Goal: Information Seeking & Learning: Learn about a topic

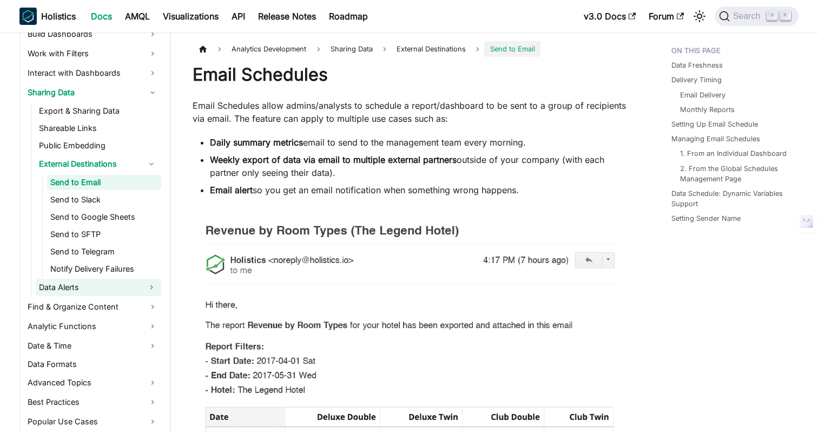
scroll to position [347, 0]
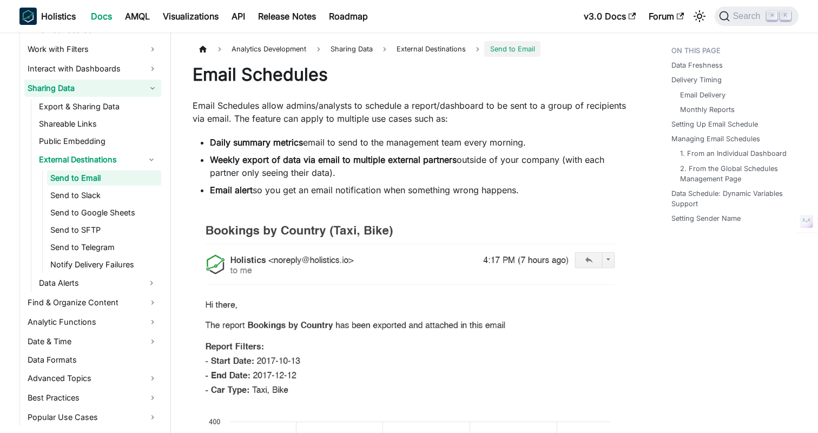
click at [54, 86] on link "Sharing Data" at bounding box center [92, 88] width 137 height 17
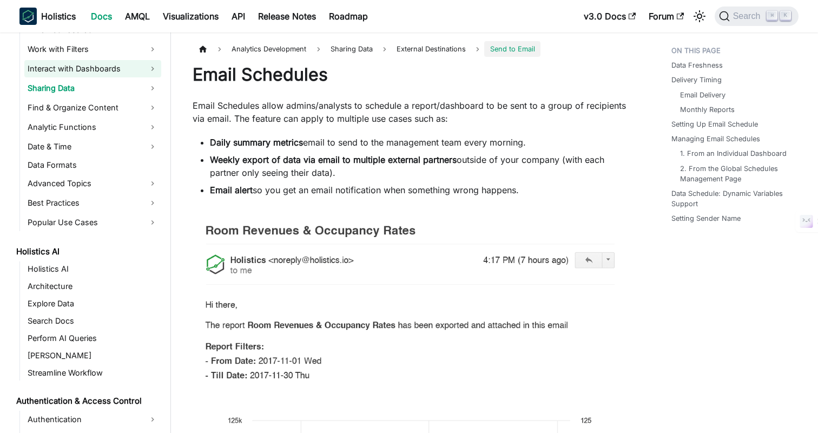
click at [67, 69] on link "Interact with Dashboards" at bounding box center [92, 68] width 137 height 17
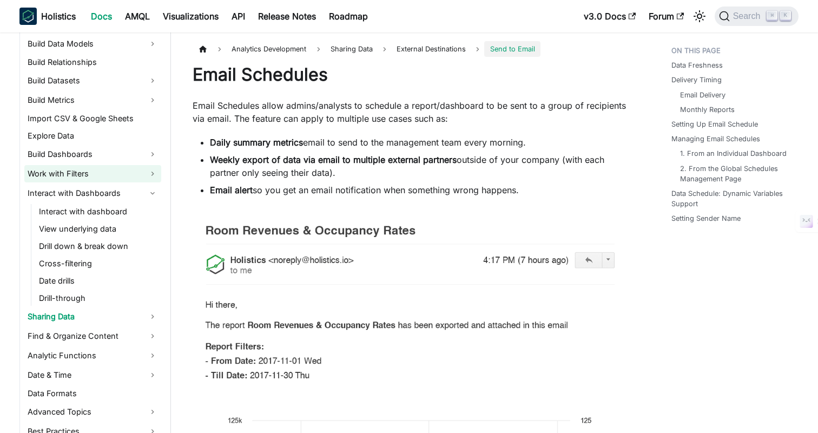
scroll to position [88, 0]
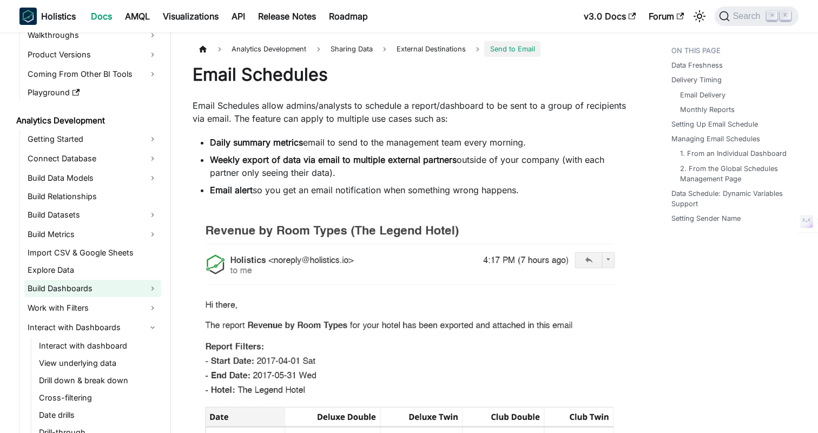
click at [60, 290] on link "Build Dashboards" at bounding box center [92, 288] width 137 height 17
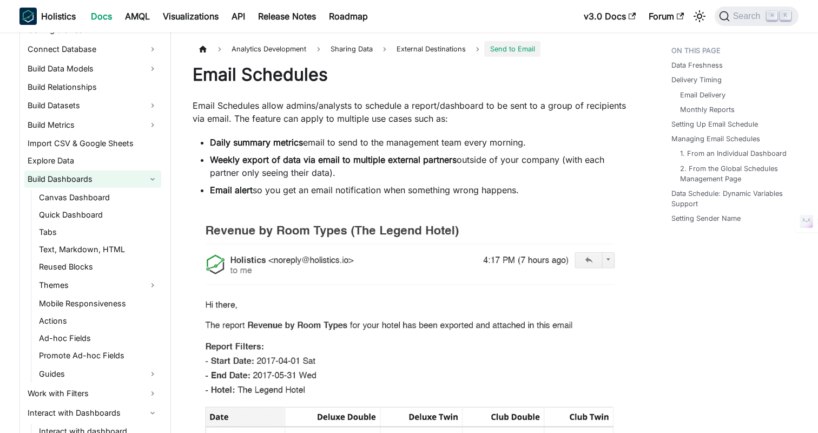
scroll to position [214, 0]
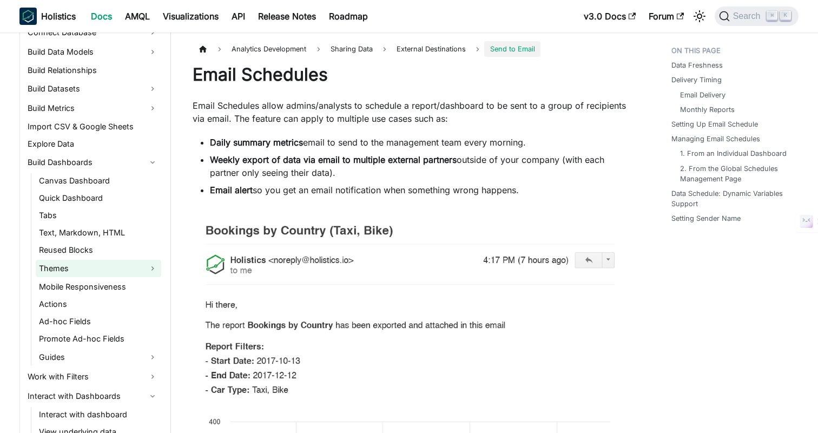
click at [43, 261] on link "Themes" at bounding box center [99, 268] width 126 height 17
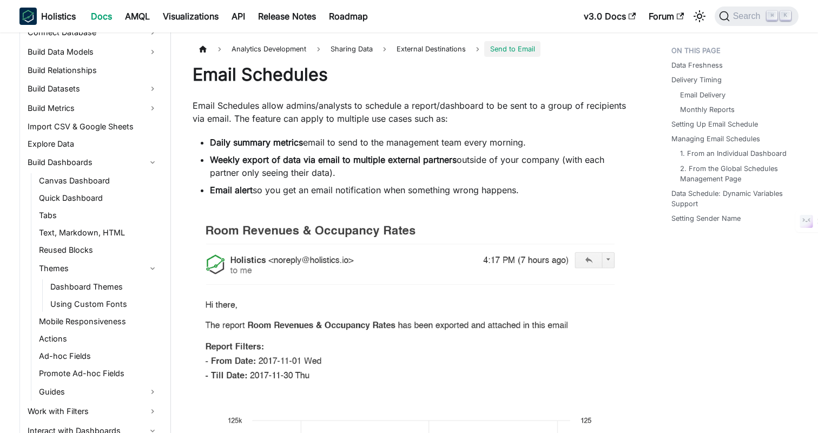
click at [75, 278] on li "Themes Dashboard Themes Using Custom Fonts" at bounding box center [99, 286] width 126 height 52
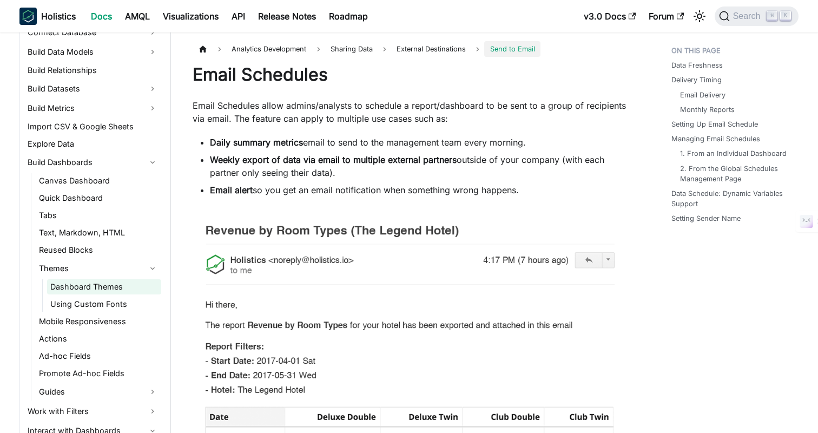
click at [81, 285] on link "Dashboard Themes" at bounding box center [104, 286] width 114 height 15
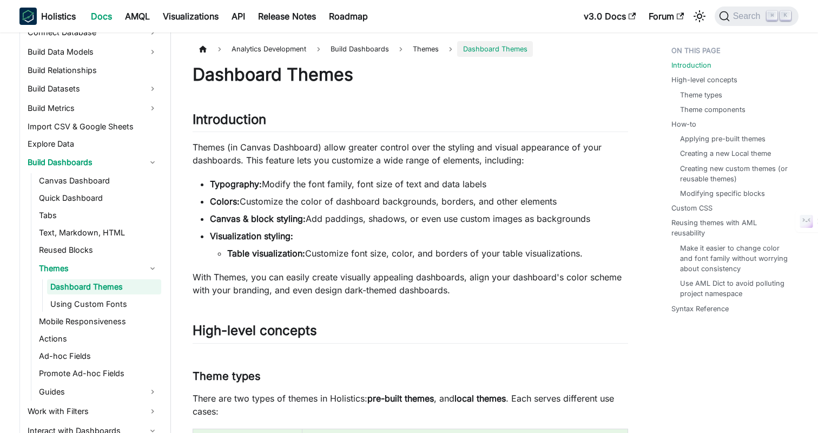
click at [562, 82] on h1 "Dashboard Themes" at bounding box center [411, 75] width 436 height 22
click at [714, 107] on link "Theme components" at bounding box center [714, 109] width 65 height 10
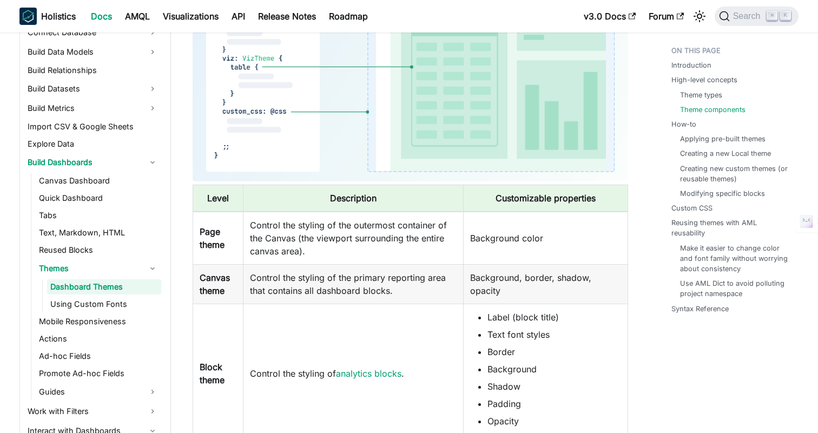
scroll to position [1034, 0]
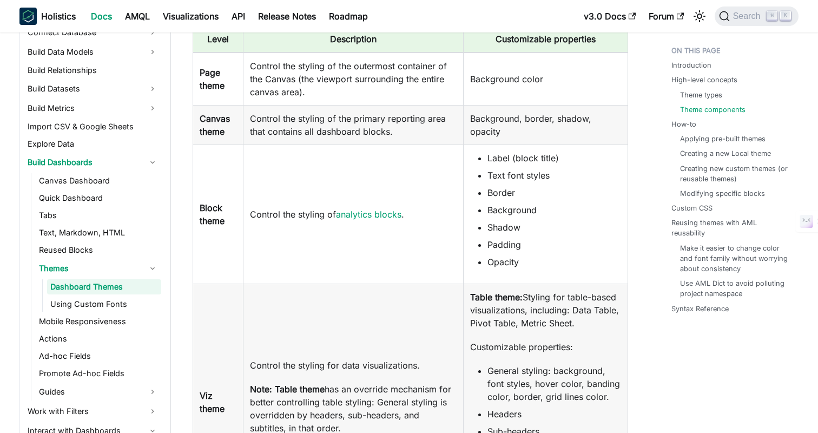
click at [273, 134] on td "Control the styling of the primary reporting area that contains all dashboard b…" at bounding box center [354, 126] width 220 height 40
click at [314, 130] on td "Control the styling of the primary reporting area that contains all dashboard b…" at bounding box center [354, 126] width 220 height 40
click at [356, 214] on link "analytics blocks" at bounding box center [368, 214] width 65 height 11
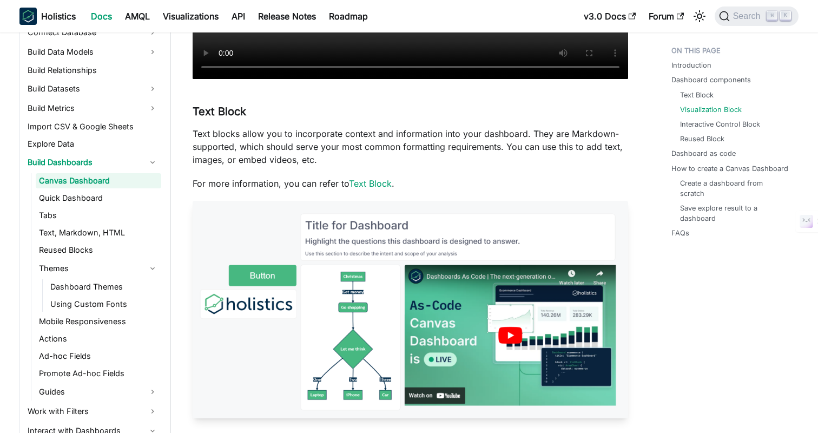
click at [385, 164] on p "Text blocks allow you to incorporate context and information into your dashboar…" at bounding box center [411, 146] width 436 height 39
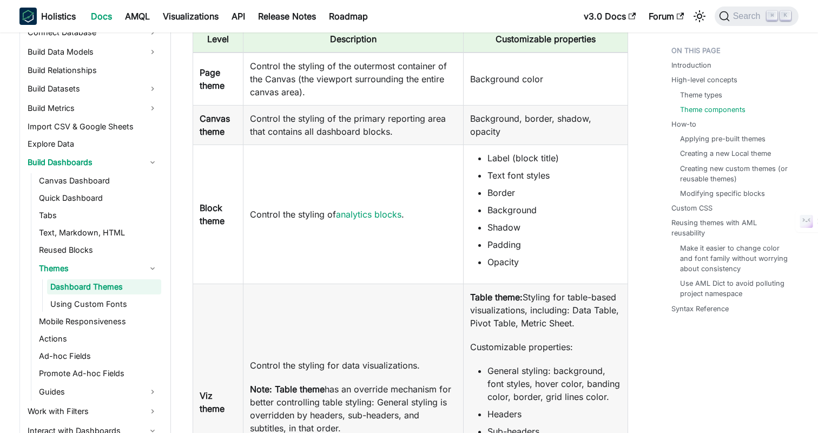
click at [444, 183] on td "Control the styling of analytics blocks ." at bounding box center [354, 214] width 220 height 139
click at [409, 119] on td "Control the styling of the primary reporting area that contains all dashboard b…" at bounding box center [354, 126] width 220 height 40
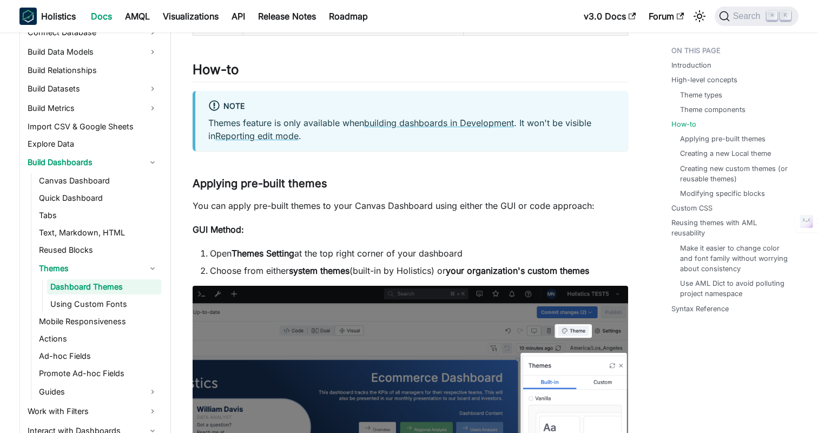
scroll to position [1558, 0]
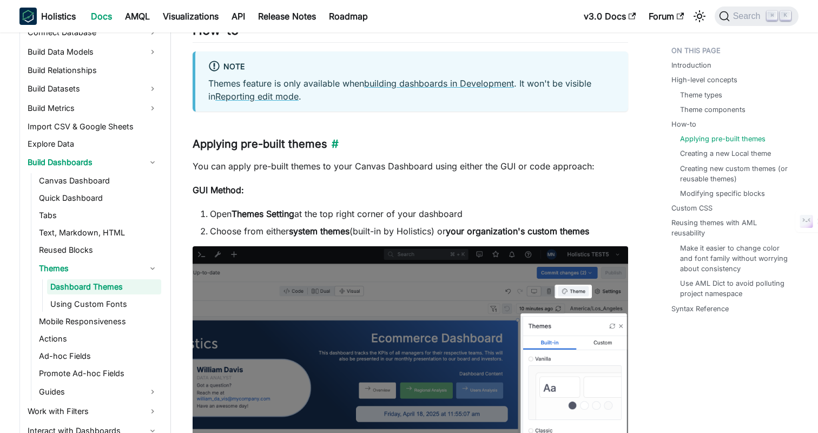
click at [378, 139] on h3 "Applying pre-built themes ​" at bounding box center [411, 144] width 436 height 14
click at [390, 139] on h3 "Applying pre-built themes ​" at bounding box center [411, 144] width 436 height 14
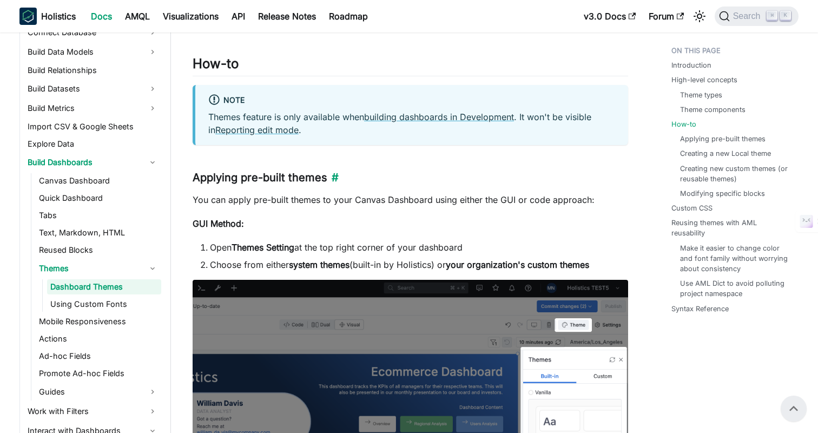
scroll to position [1524, 0]
click at [405, 64] on h2 "How-to ​" at bounding box center [411, 66] width 436 height 21
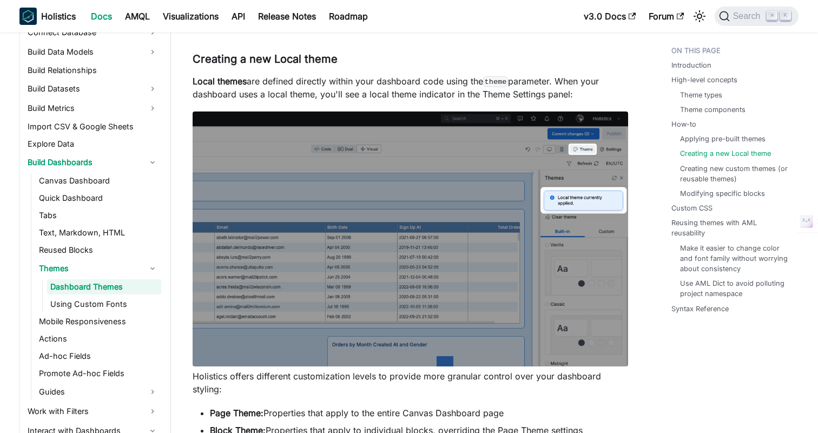
scroll to position [2258, 0]
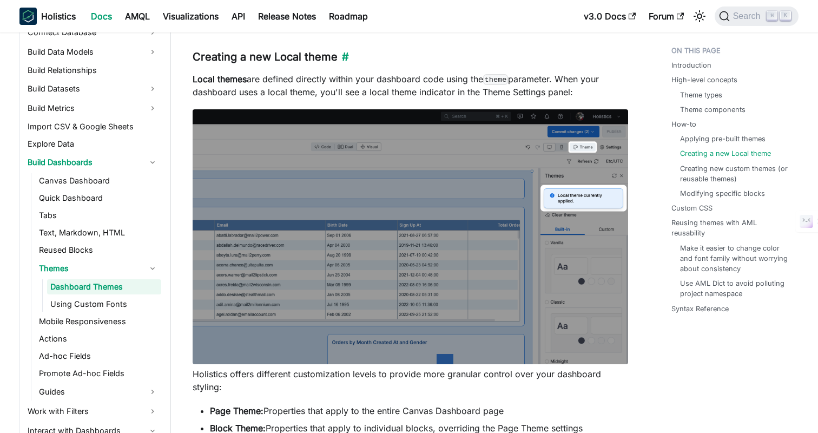
click at [498, 54] on h3 "Creating a new Local theme ​" at bounding box center [411, 57] width 436 height 14
click at [489, 53] on h3 "Creating a new Local theme ​" at bounding box center [411, 57] width 436 height 14
click at [472, 52] on h3 "Creating a new Local theme ​" at bounding box center [411, 57] width 436 height 14
click at [509, 52] on h3 "Creating a new Local theme ​" at bounding box center [411, 57] width 436 height 14
click at [475, 51] on h3 "Creating a new Local theme ​" at bounding box center [411, 57] width 436 height 14
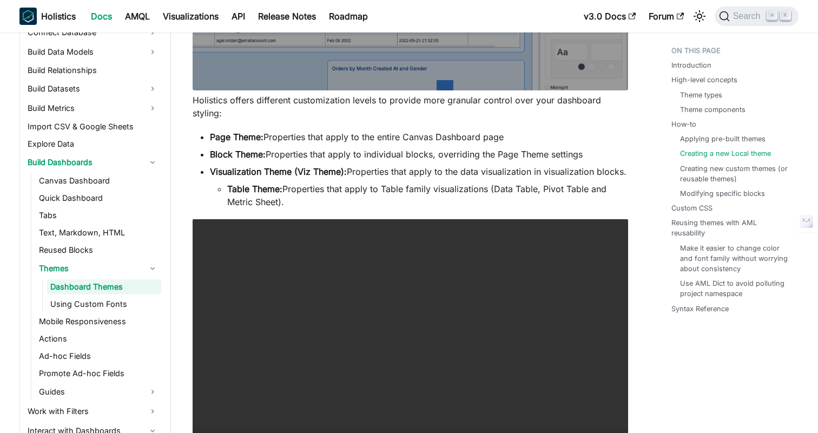
scroll to position [2557, 0]
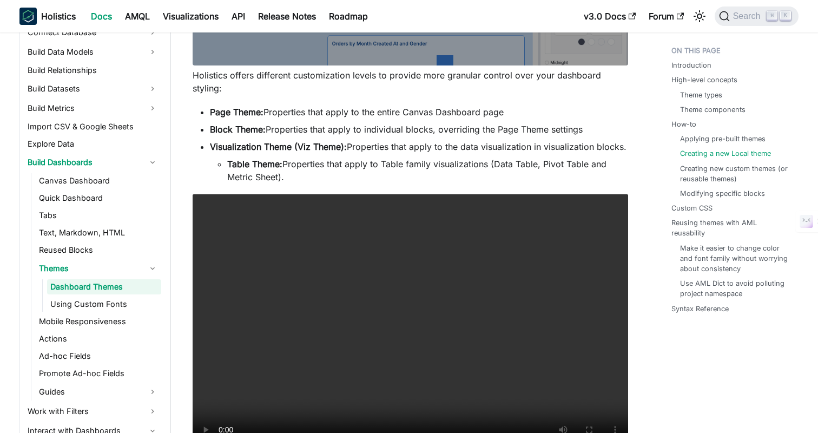
click at [501, 122] on ul "Page Theme: Properties that apply to the entire Canvas Dashboard page Block The…" at bounding box center [411, 145] width 436 height 78
click at [705, 223] on link "Reusing themes with AML reusability" at bounding box center [734, 228] width 121 height 21
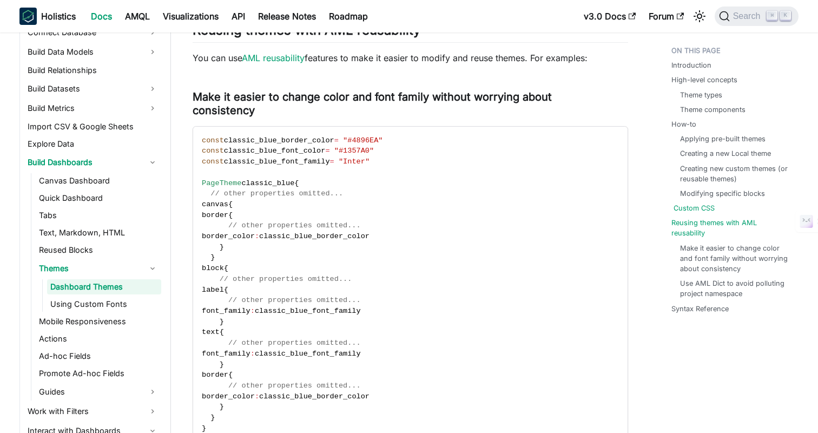
click at [694, 207] on link "Custom CSS" at bounding box center [694, 208] width 41 height 10
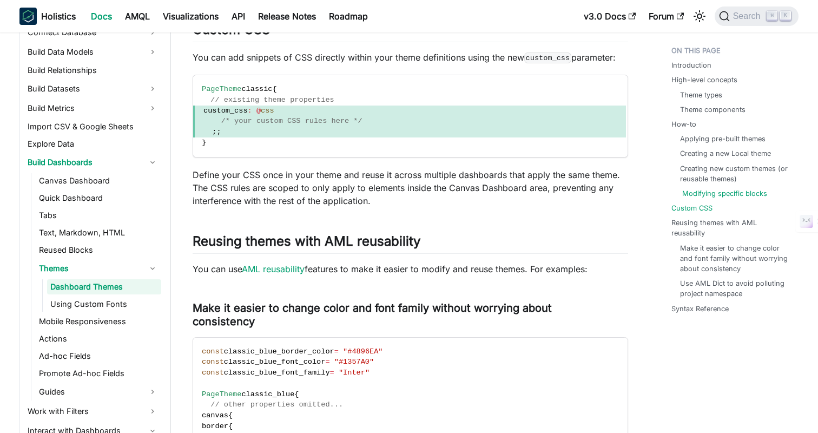
click at [704, 192] on link "Modifying specific blocks" at bounding box center [724, 193] width 85 height 10
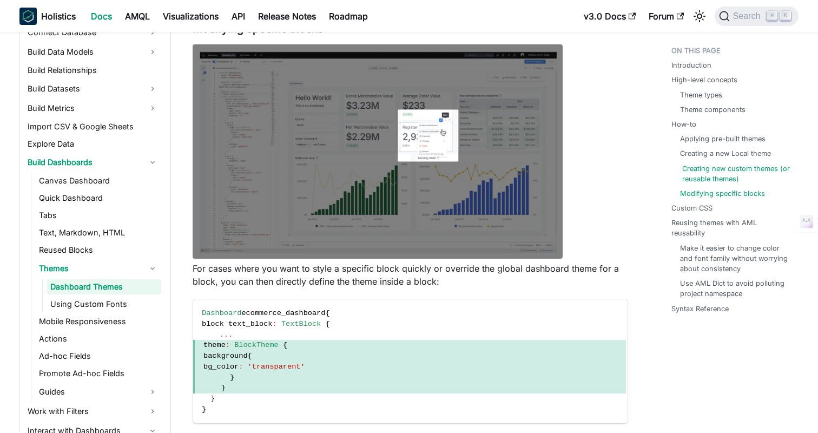
click at [704, 178] on link "Creating new custom themes (or reusable themes)" at bounding box center [736, 173] width 108 height 21
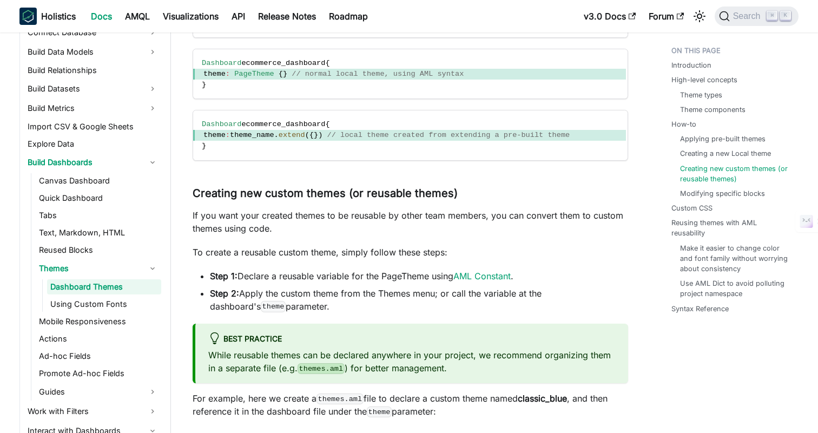
scroll to position [3197, 0]
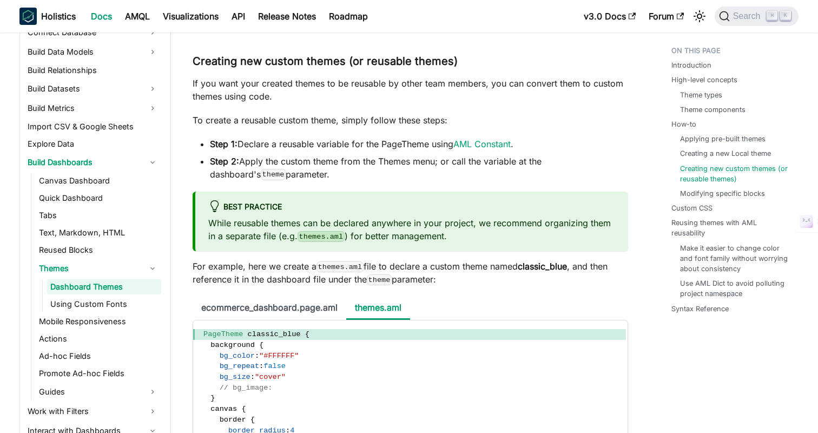
click at [563, 127] on p "To create a reusable custom theme, simply follow these steps:" at bounding box center [411, 120] width 436 height 13
click at [578, 127] on p "To create a reusable custom theme, simply follow these steps:" at bounding box center [411, 120] width 436 height 13
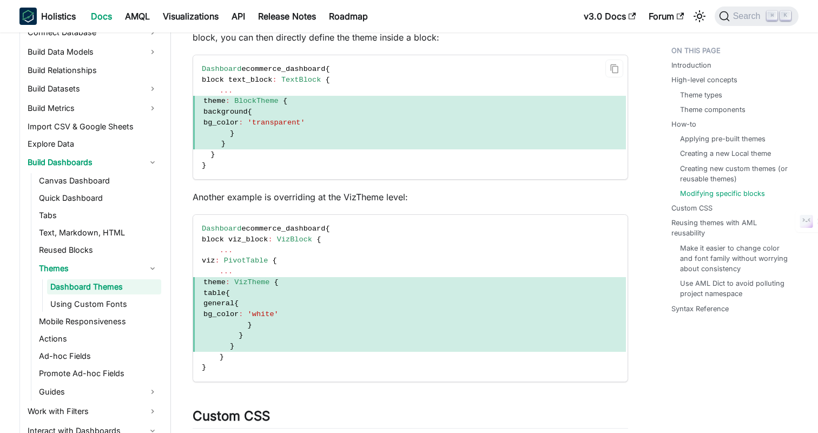
scroll to position [5152, 0]
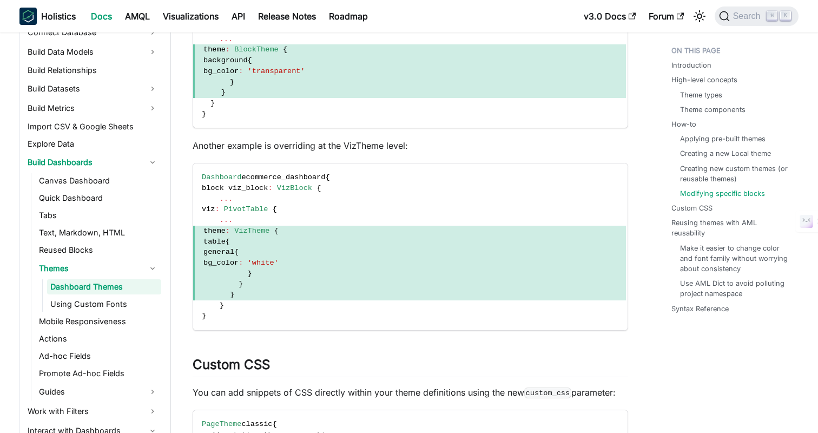
click at [478, 152] on p "Another example is overriding at the VizTheme level:" at bounding box center [411, 145] width 436 height 13
click at [491, 152] on p "Another example is overriding at the VizTheme level:" at bounding box center [411, 145] width 436 height 13
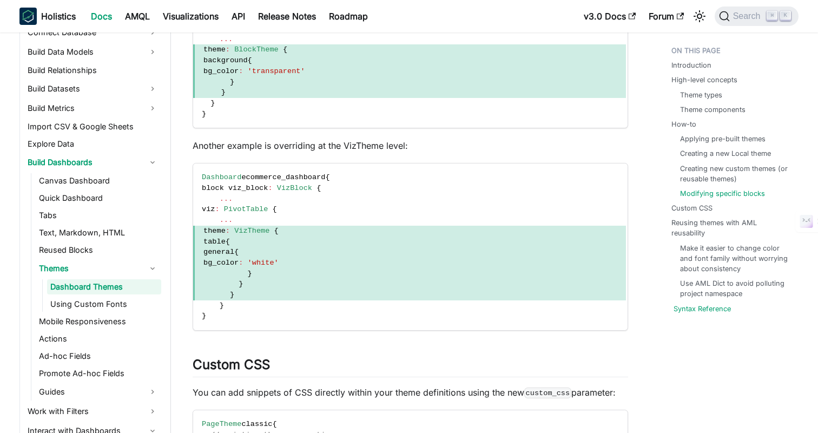
click at [688, 304] on link "Syntax Reference" at bounding box center [702, 309] width 57 height 10
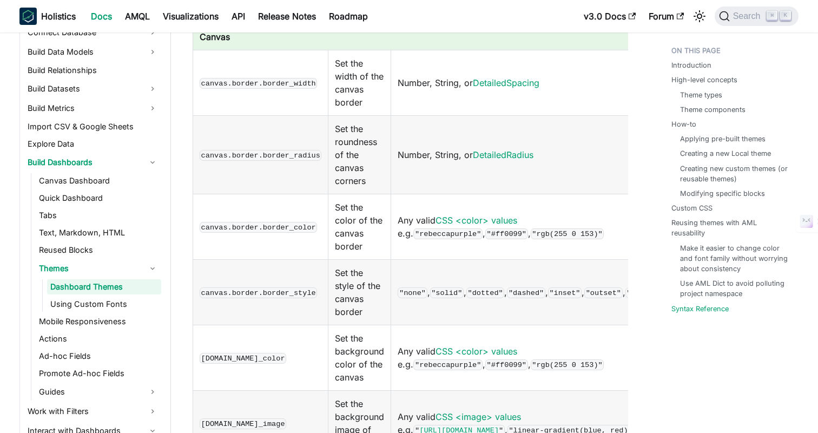
scroll to position [6899, 0]
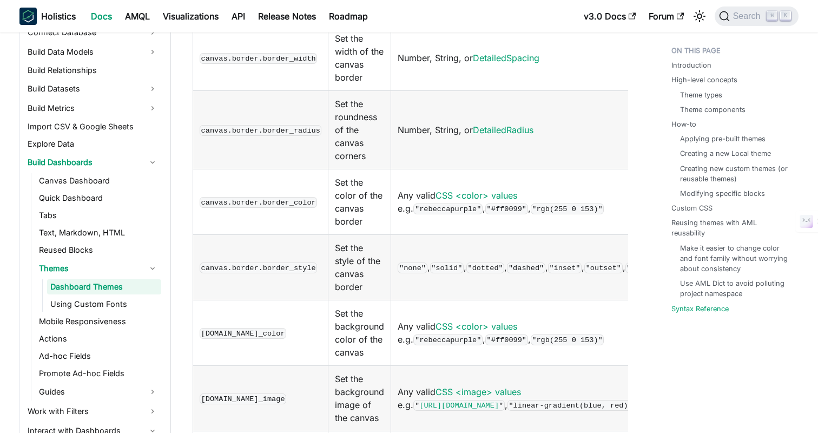
click at [352, 300] on td "Set the background color of the canvas" at bounding box center [360, 332] width 63 height 65
click at [351, 300] on td "Set the background color of the canvas" at bounding box center [360, 332] width 63 height 65
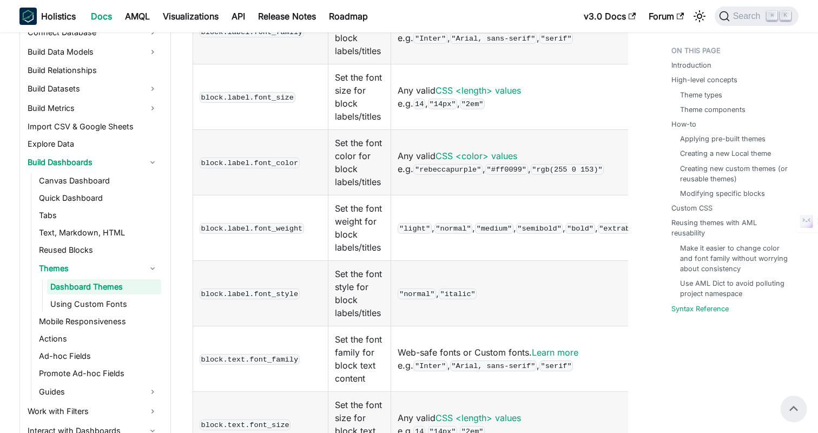
scroll to position [7587, 0]
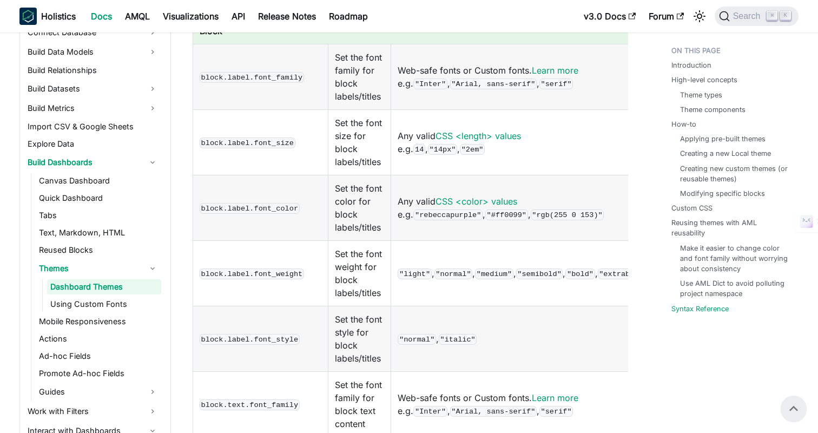
click at [539, 372] on td "Web-safe fonts or Custom fonts. Learn more e.g. "Inter" , "Arial, sans-serif" ,…" at bounding box center [569, 404] width 356 height 65
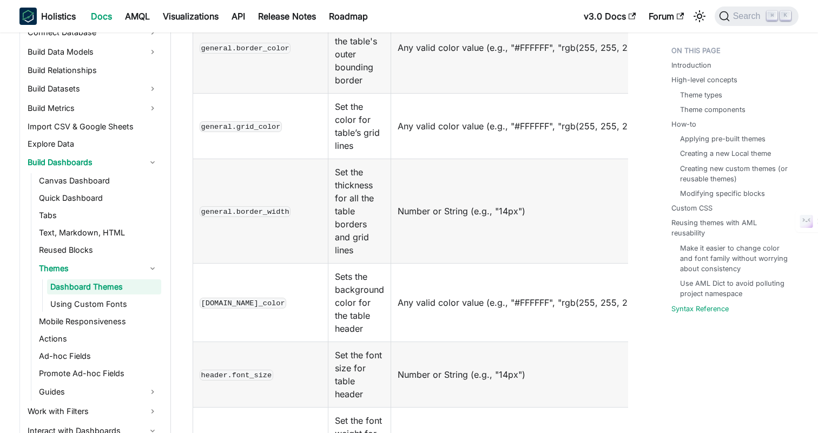
scroll to position [9560, 0]
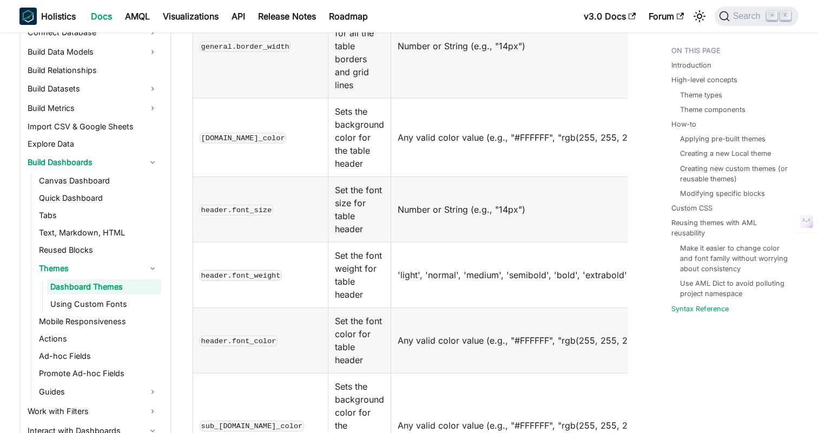
scroll to position [9632, 0]
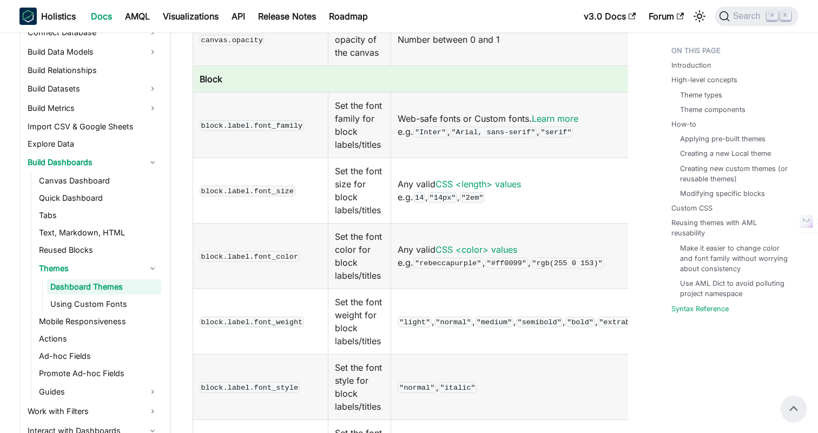
scroll to position [7324, 0]
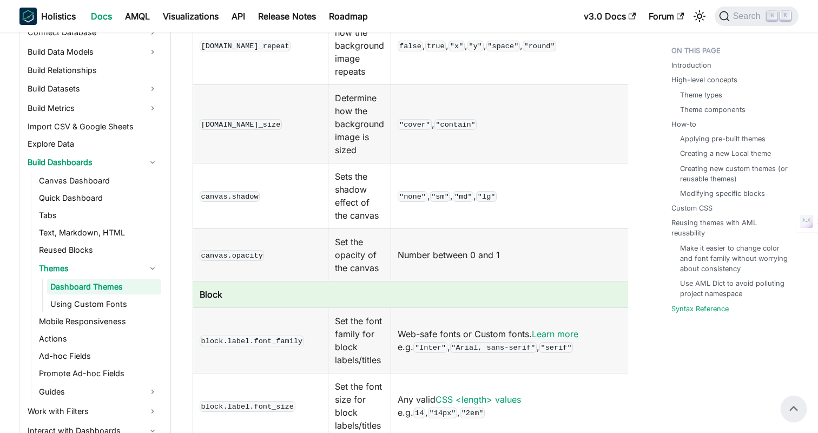
click at [698, 109] on link "Theme components" at bounding box center [714, 109] width 65 height 10
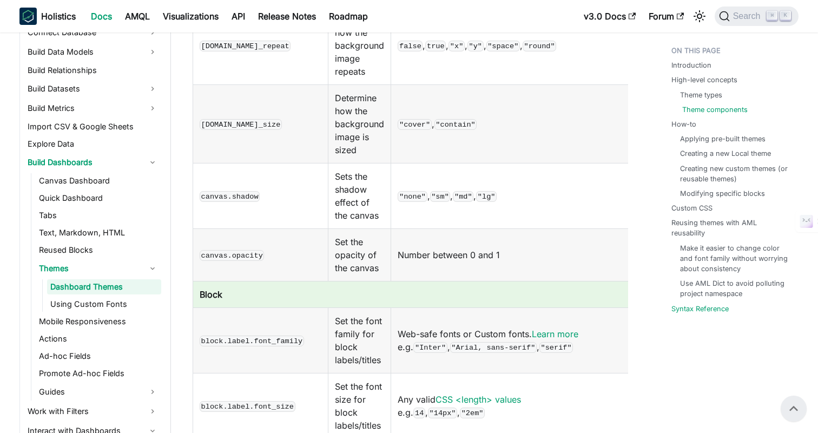
scroll to position [690, 0]
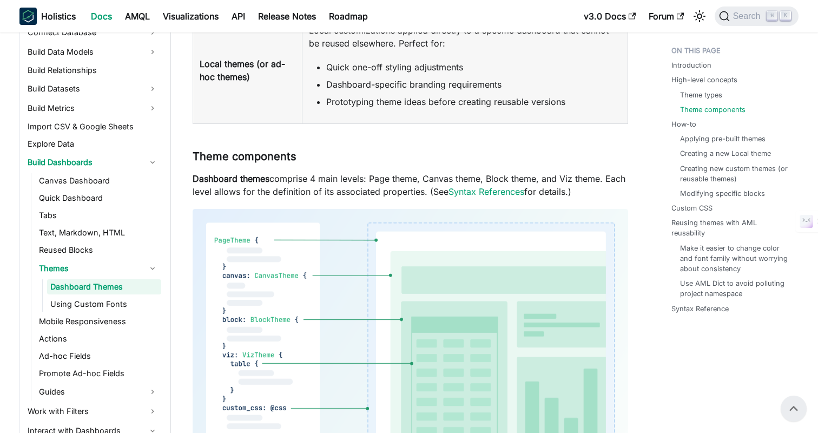
scroll to position [577, 0]
click at [710, 95] on link "Theme types" at bounding box center [703, 95] width 42 height 10
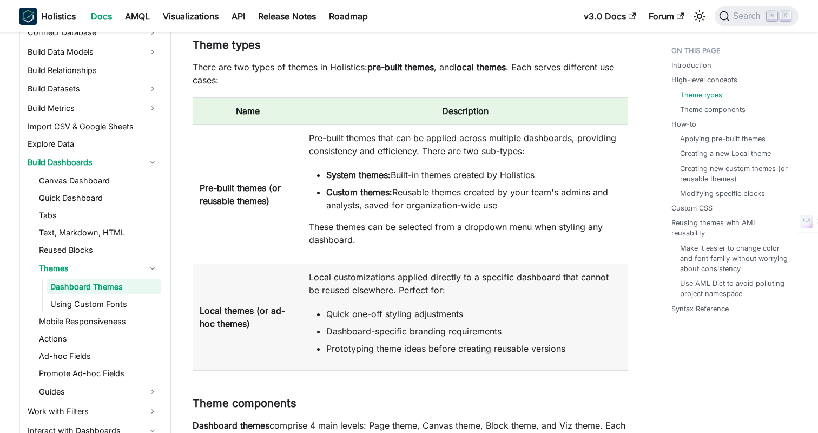
click at [384, 147] on p "Pre-built themes that can be applied across multiple dashboards, providing cons…" at bounding box center [465, 145] width 312 height 26
click at [373, 193] on b "Custom themes:" at bounding box center [359, 192] width 66 height 11
click at [689, 82] on link "High-level concepts" at bounding box center [707, 80] width 66 height 10
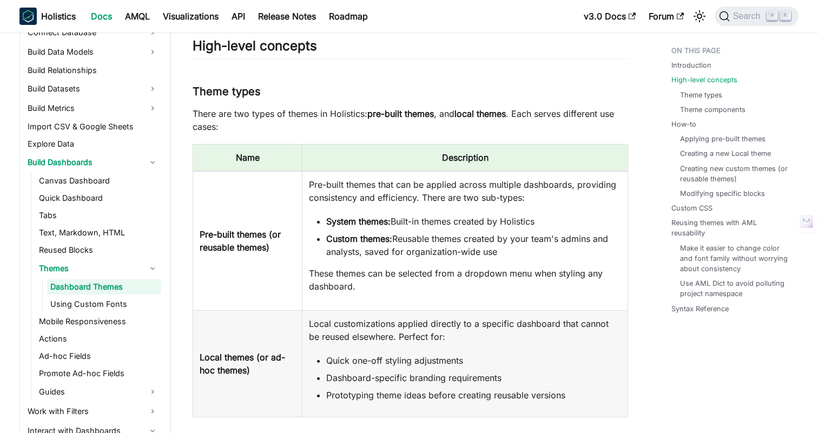
click at [461, 109] on p "There are two types of themes in Holistics: pre-built themes , and local themes…" at bounding box center [411, 120] width 436 height 26
click at [479, 113] on strong "local themes" at bounding box center [480, 113] width 51 height 11
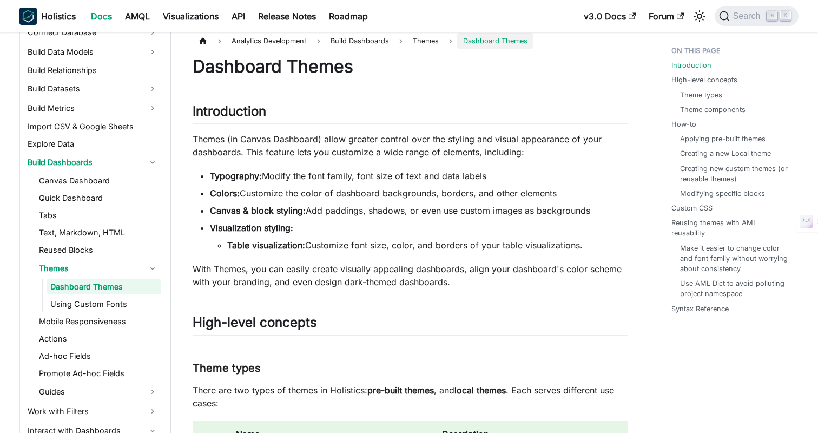
scroll to position [0, 0]
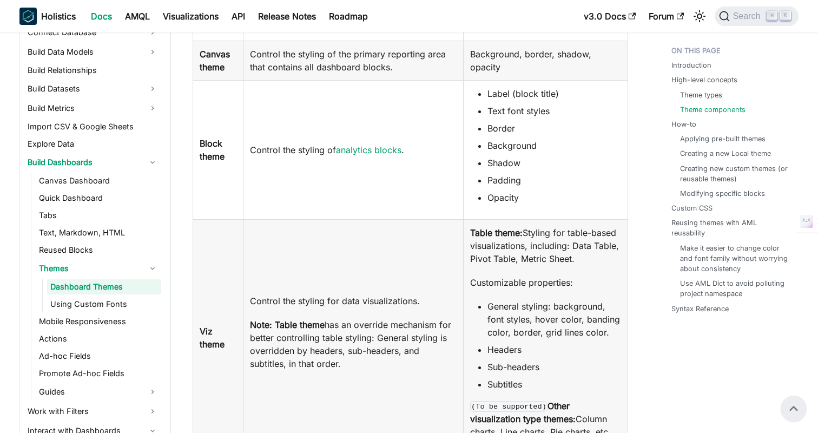
scroll to position [1094, 0]
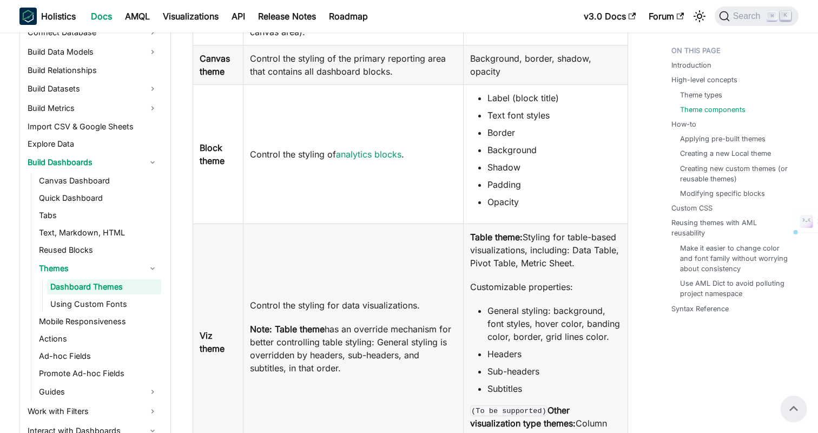
copy p "Note: Table theme has an override mechanism for better controlling table stylin…"
drag, startPoint x: 252, startPoint y: 328, endPoint x: 362, endPoint y: 366, distance: 116.2
click at [362, 366] on p "Note: Table theme has an override mechanism for better controlling table stylin…" at bounding box center [353, 349] width 206 height 52
click at [315, 341] on p "Note: Table theme has an override mechanism for better controlling table stylin…" at bounding box center [353, 349] width 206 height 52
click at [334, 337] on p "Note: Table theme has an override mechanism for better controlling table stylin…" at bounding box center [353, 349] width 206 height 52
